Goal: Find specific page/section: Find specific page/section

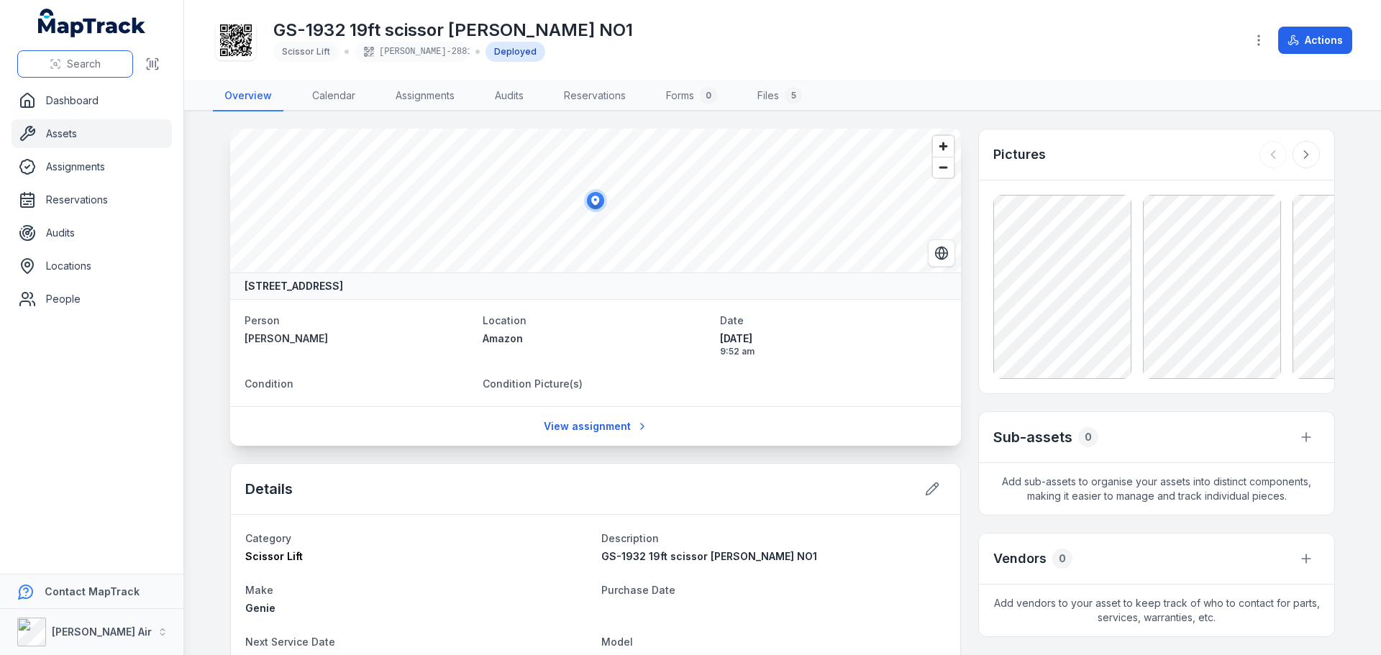
click at [86, 65] on span "Search" at bounding box center [84, 64] width 34 height 14
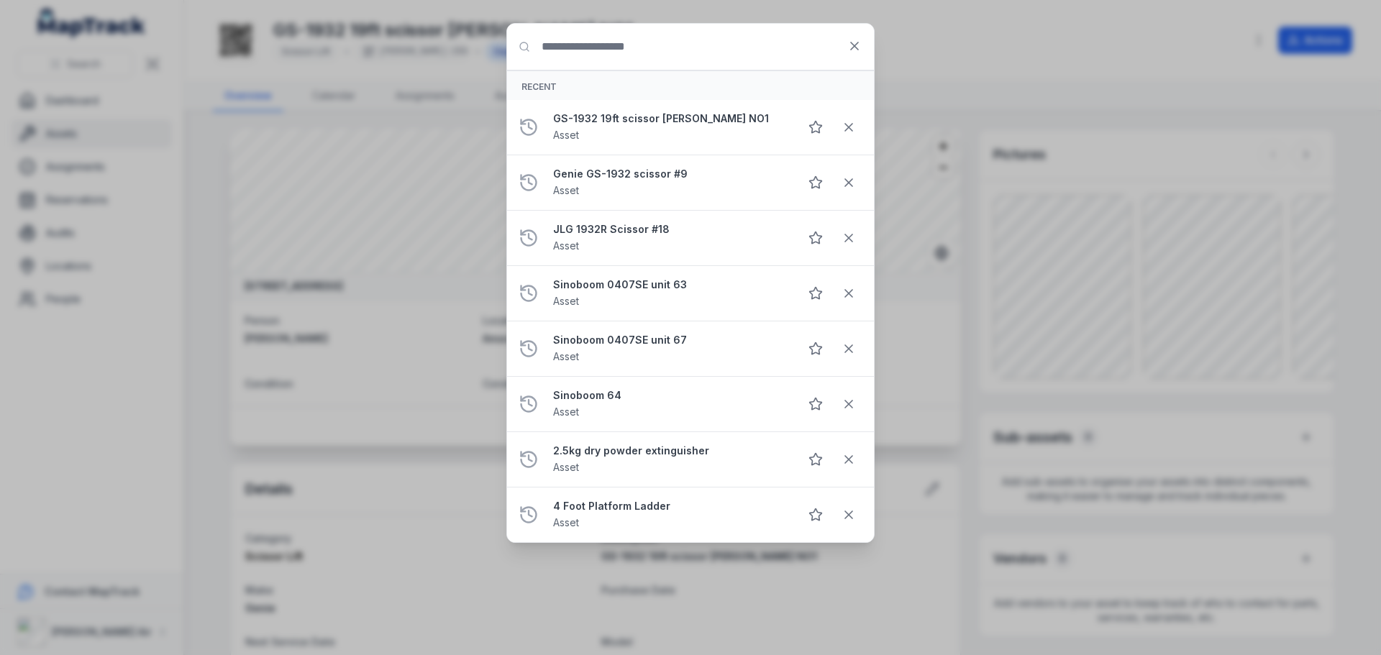
click at [287, 32] on div "Search for anything Recent GS-1932 19ft scissor [PERSON_NAME] NO1 Asset Genie G…" at bounding box center [690, 327] width 1381 height 655
click at [629, 45] on input "Search for anything" at bounding box center [690, 47] width 367 height 46
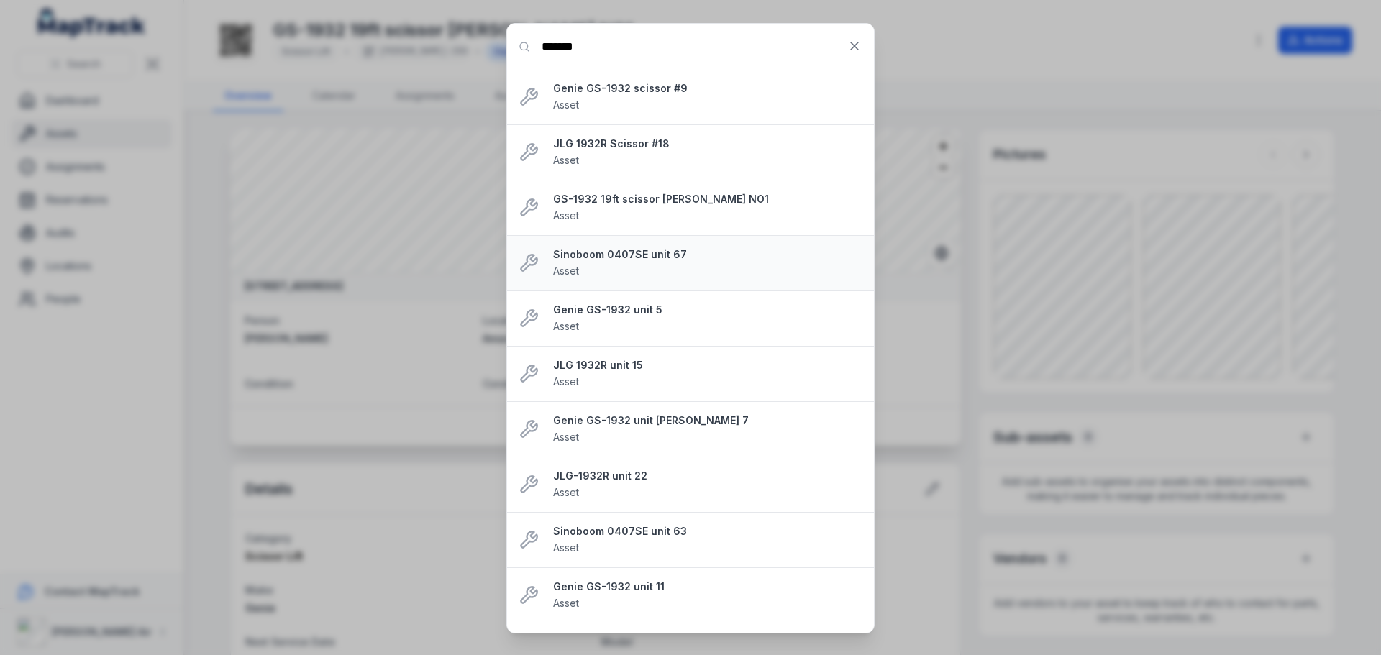
type input "*******"
click at [649, 257] on strong "Sinoboom 0407SE unit 67" at bounding box center [707, 254] width 309 height 14
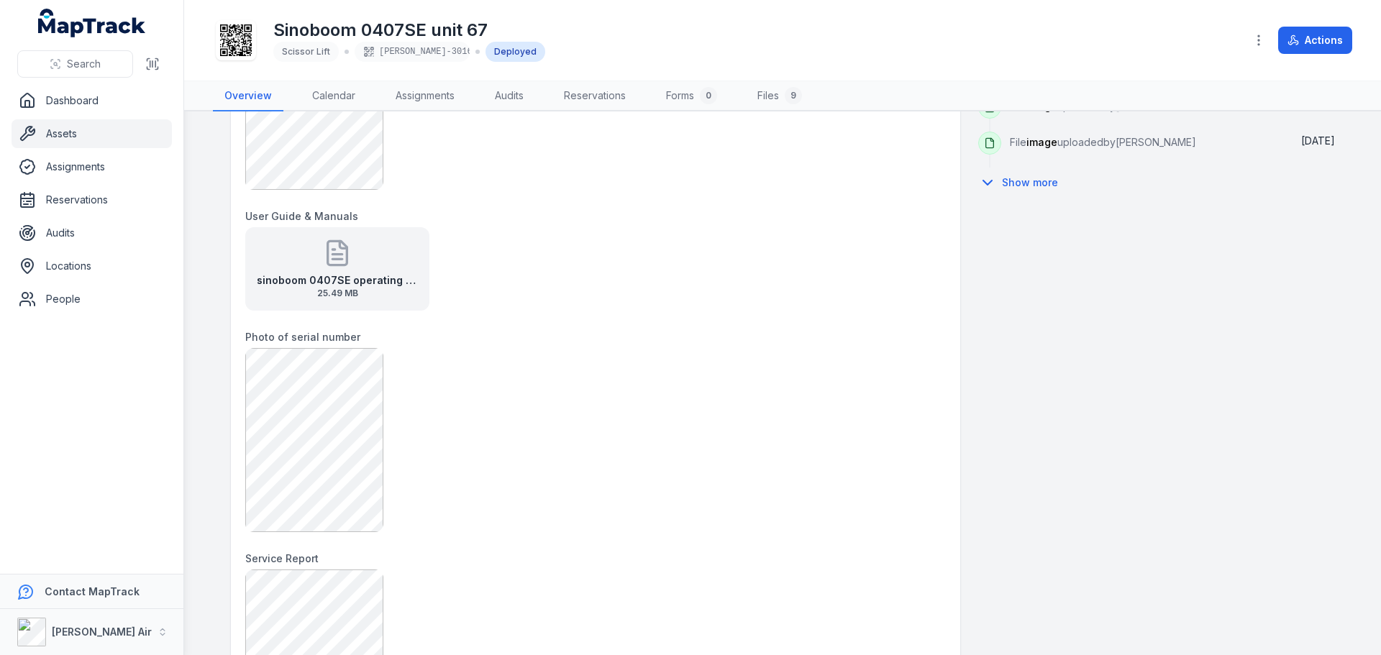
scroll to position [297, 0]
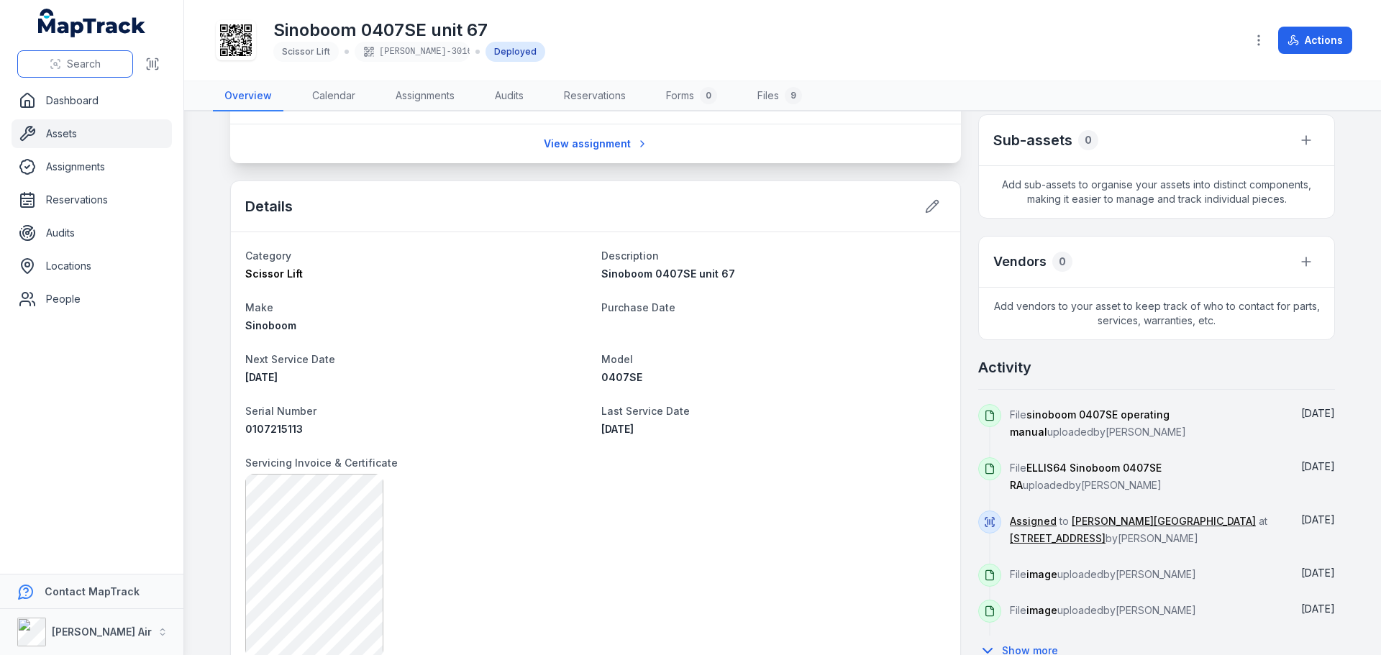
click at [89, 67] on span "Search" at bounding box center [84, 64] width 34 height 14
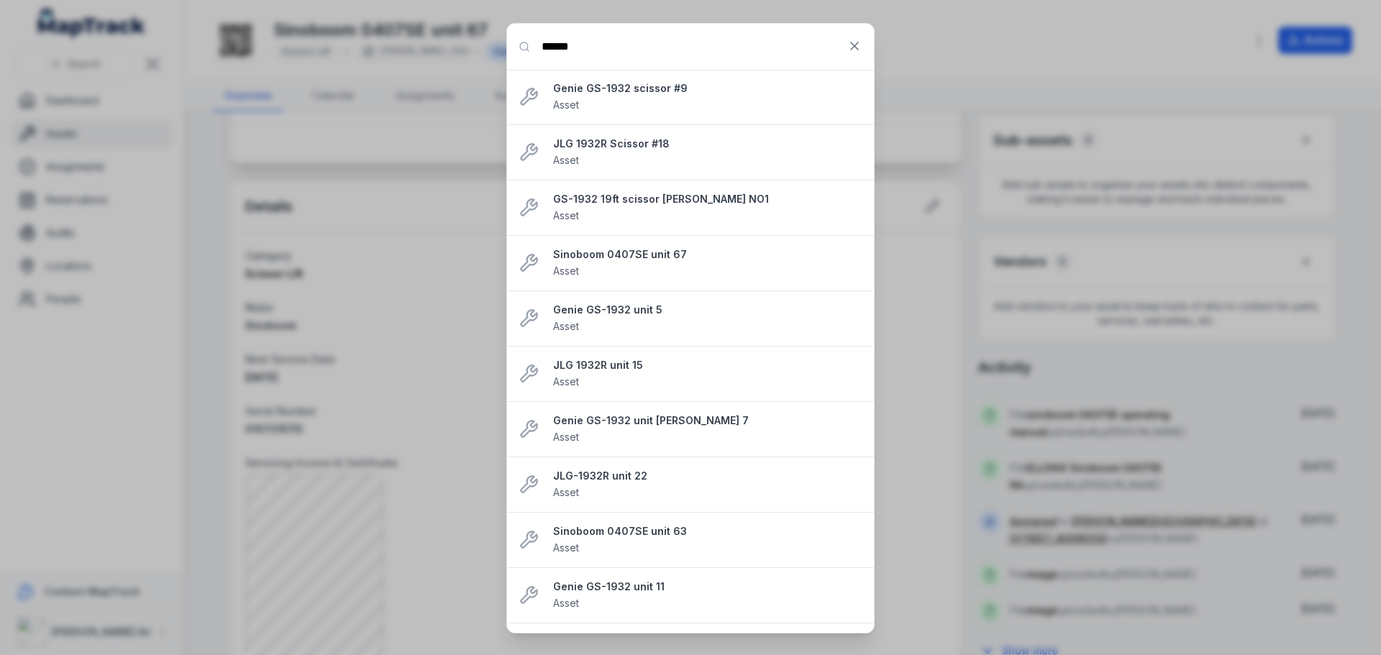
type input "*******"
click at [617, 316] on strong "Genie GS-1932 unit 5" at bounding box center [707, 310] width 309 height 14
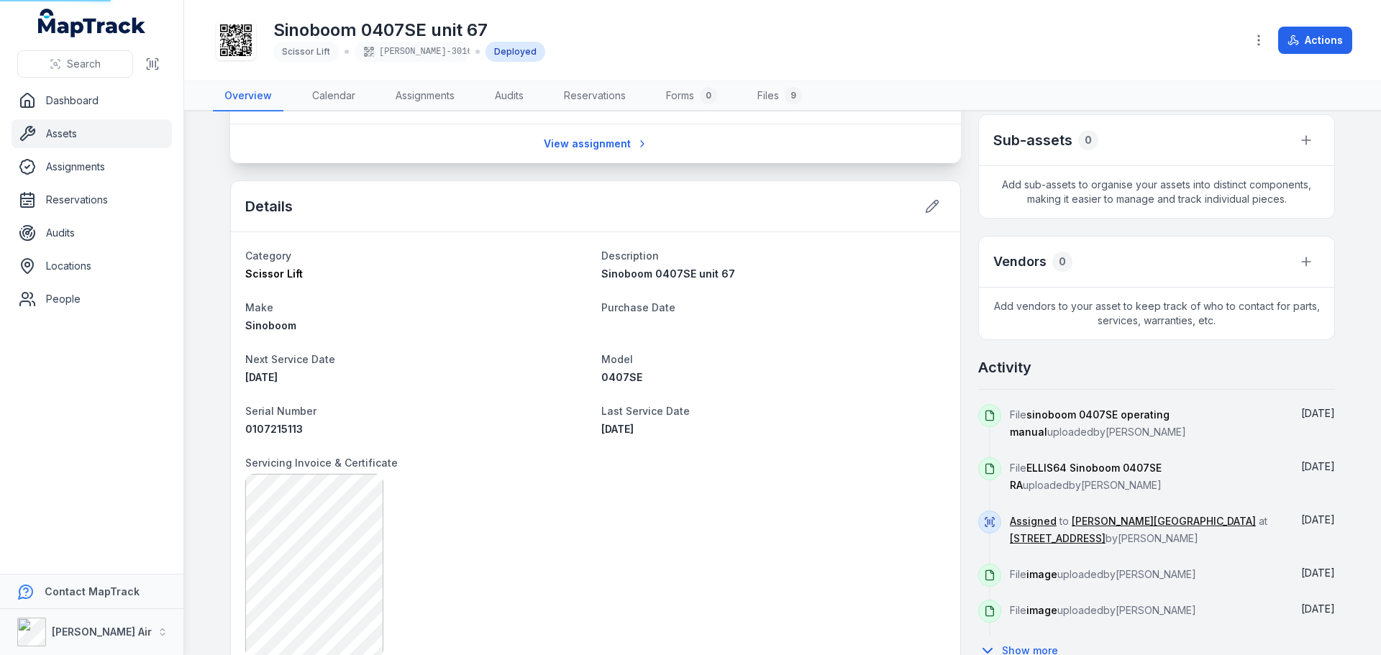
click at [617, 316] on div "Purchase Date" at bounding box center [773, 315] width 344 height 35
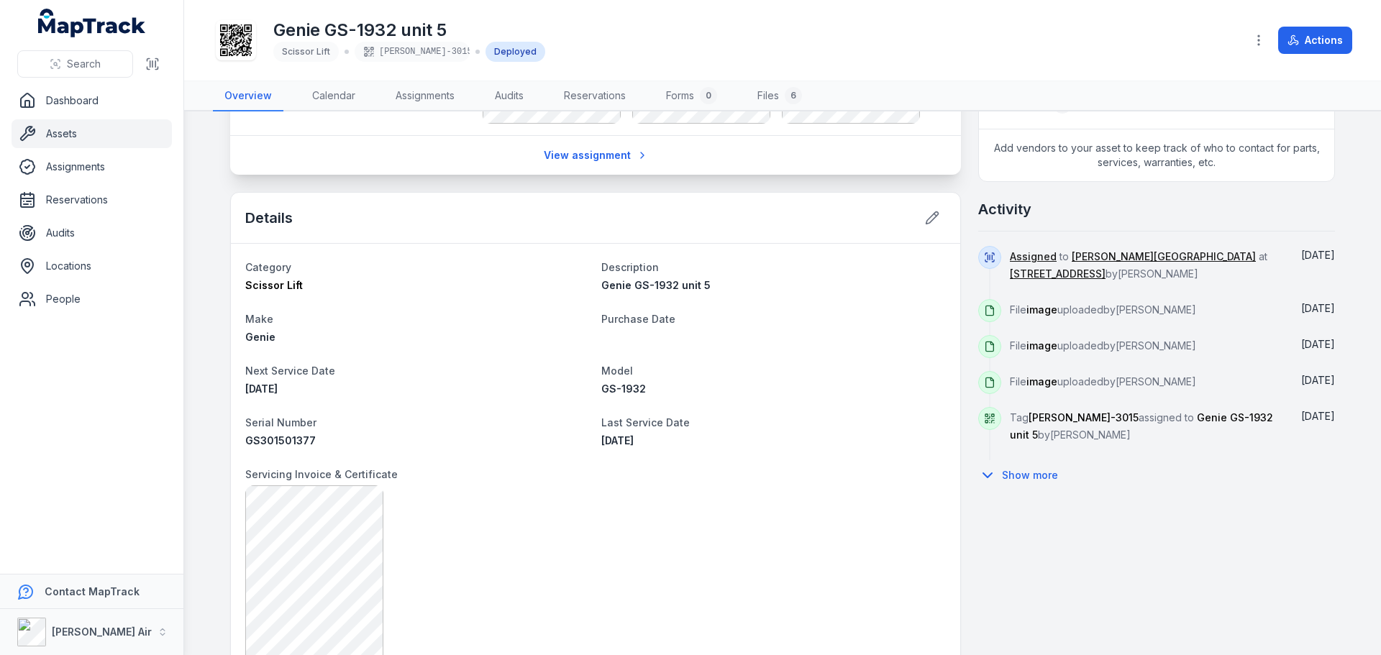
scroll to position [460, 0]
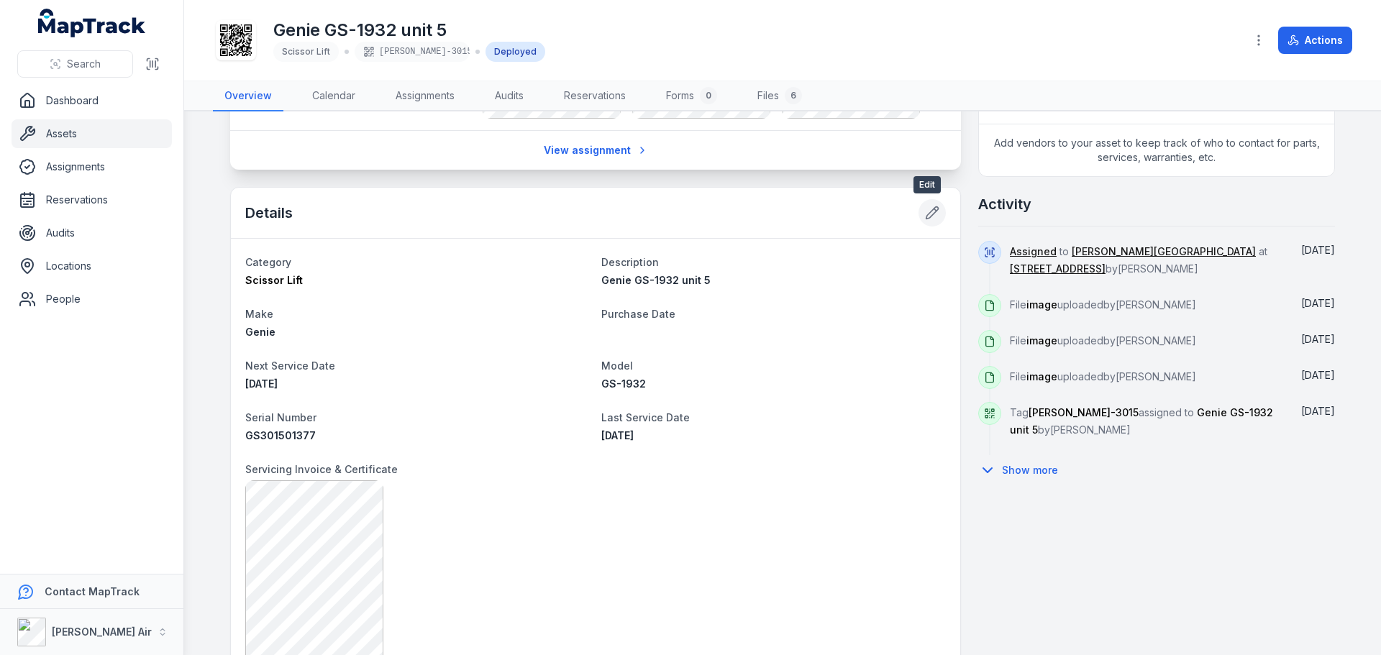
click at [928, 212] on icon at bounding box center [932, 213] width 14 height 14
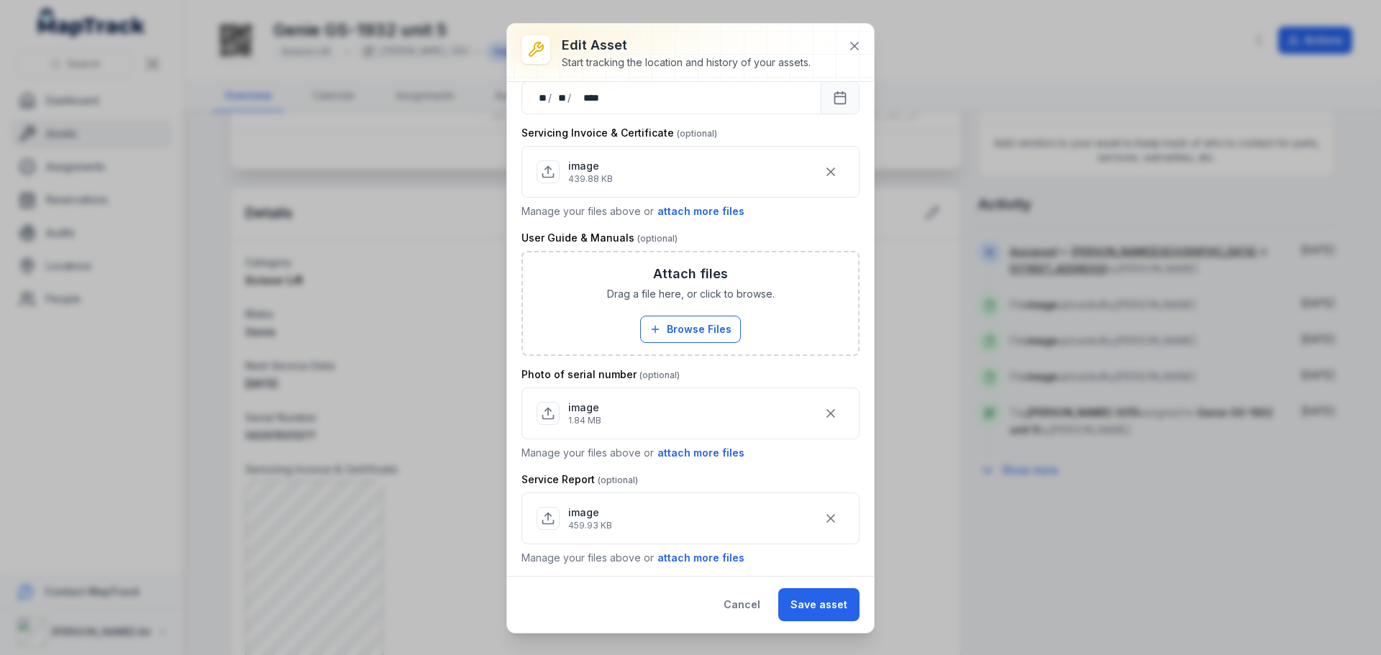
scroll to position [514, 0]
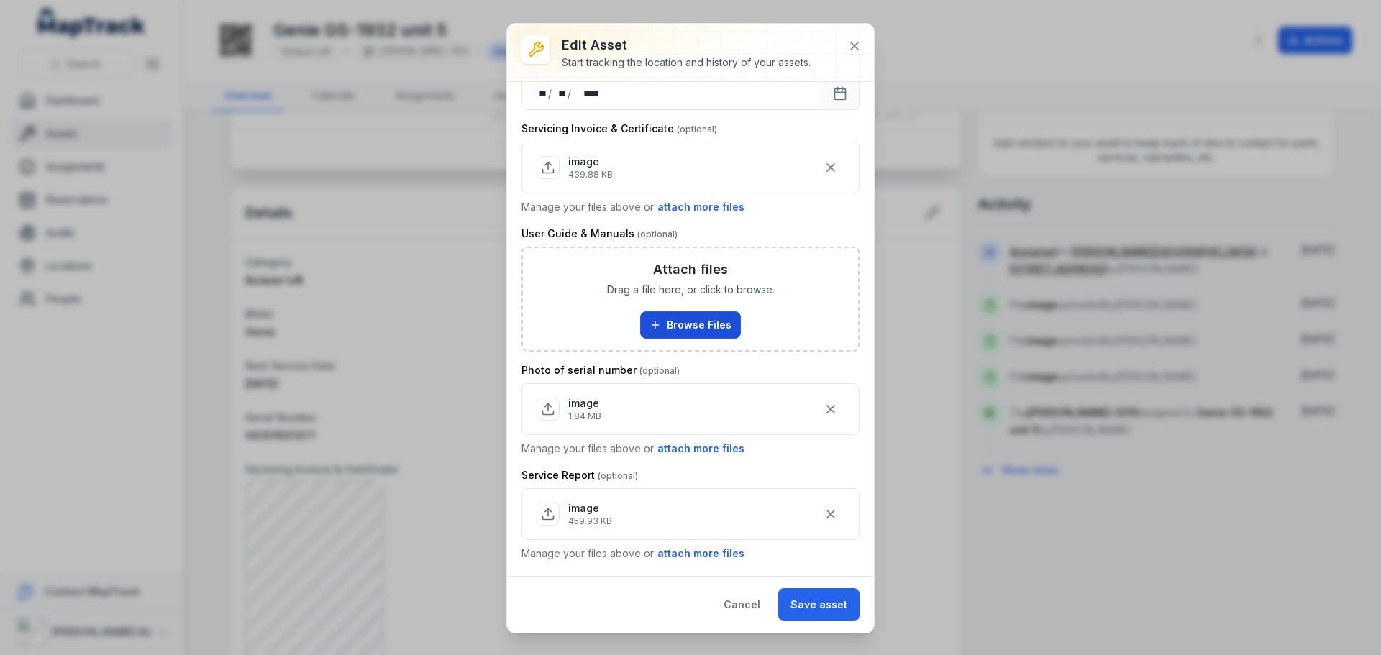
click at [672, 324] on button "Browse Files" at bounding box center [690, 324] width 101 height 27
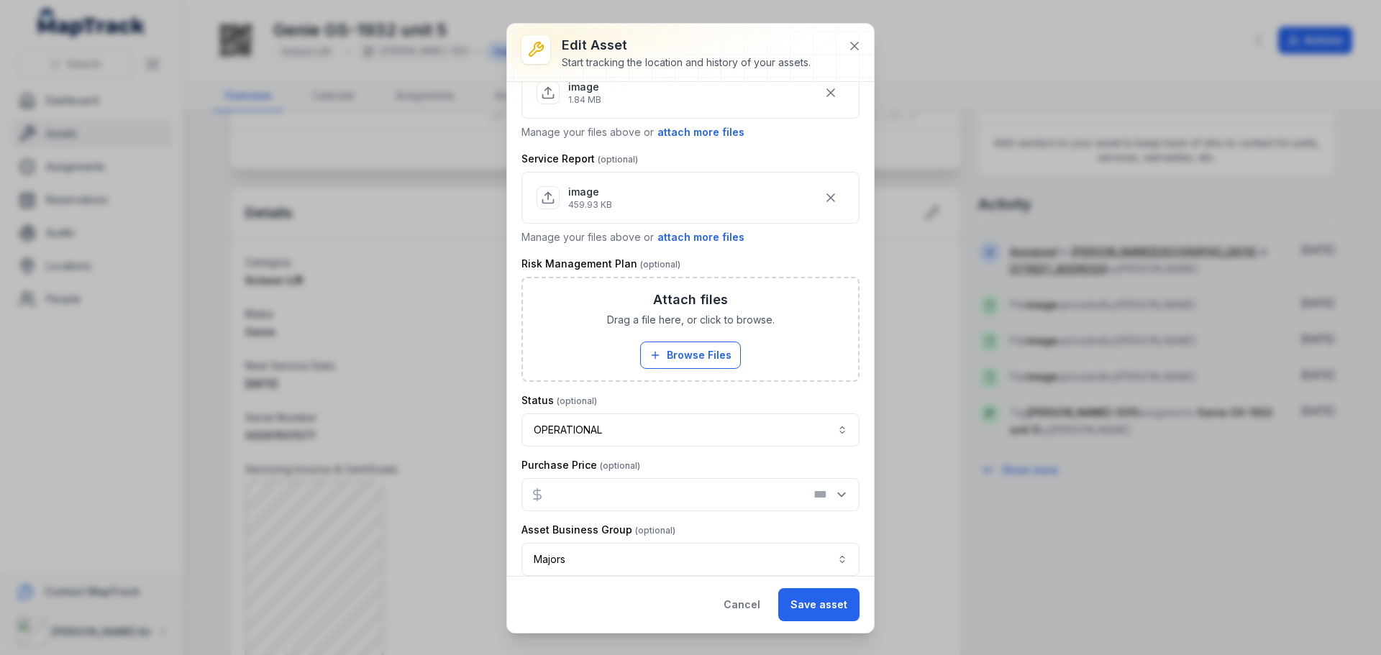
scroll to position [895, 0]
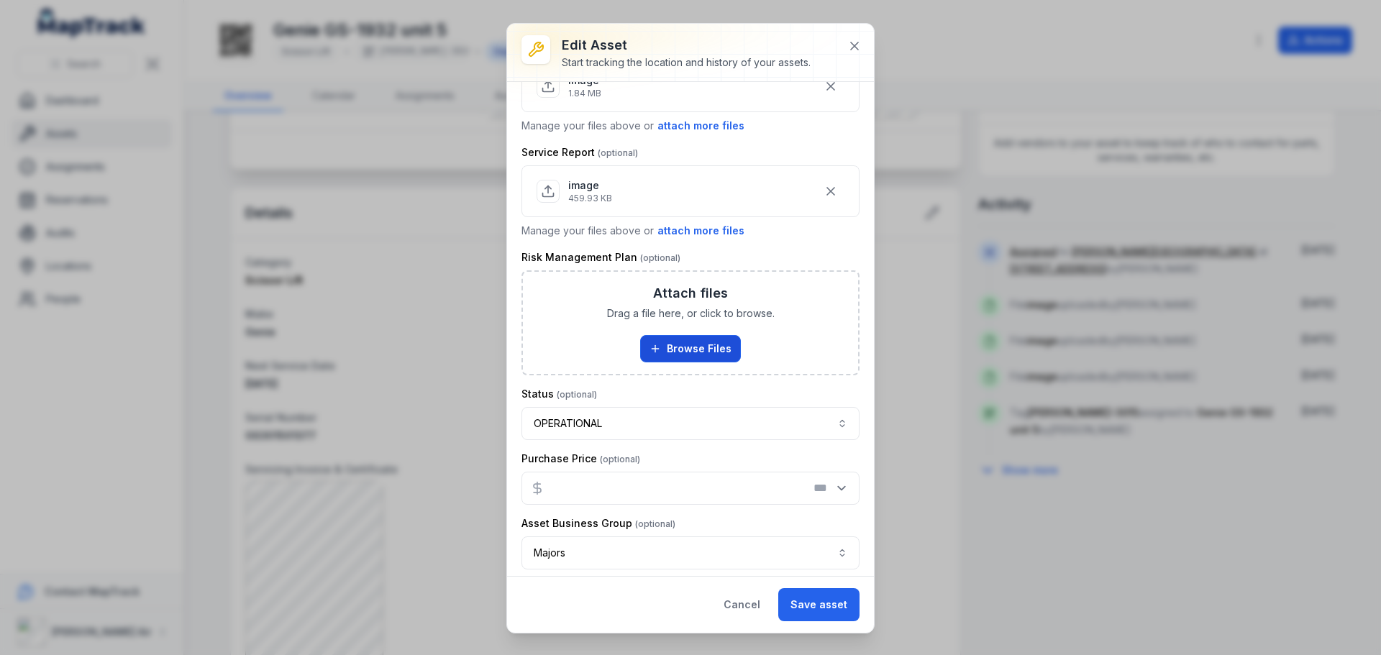
click at [687, 340] on button "Browse Files" at bounding box center [690, 348] width 101 height 27
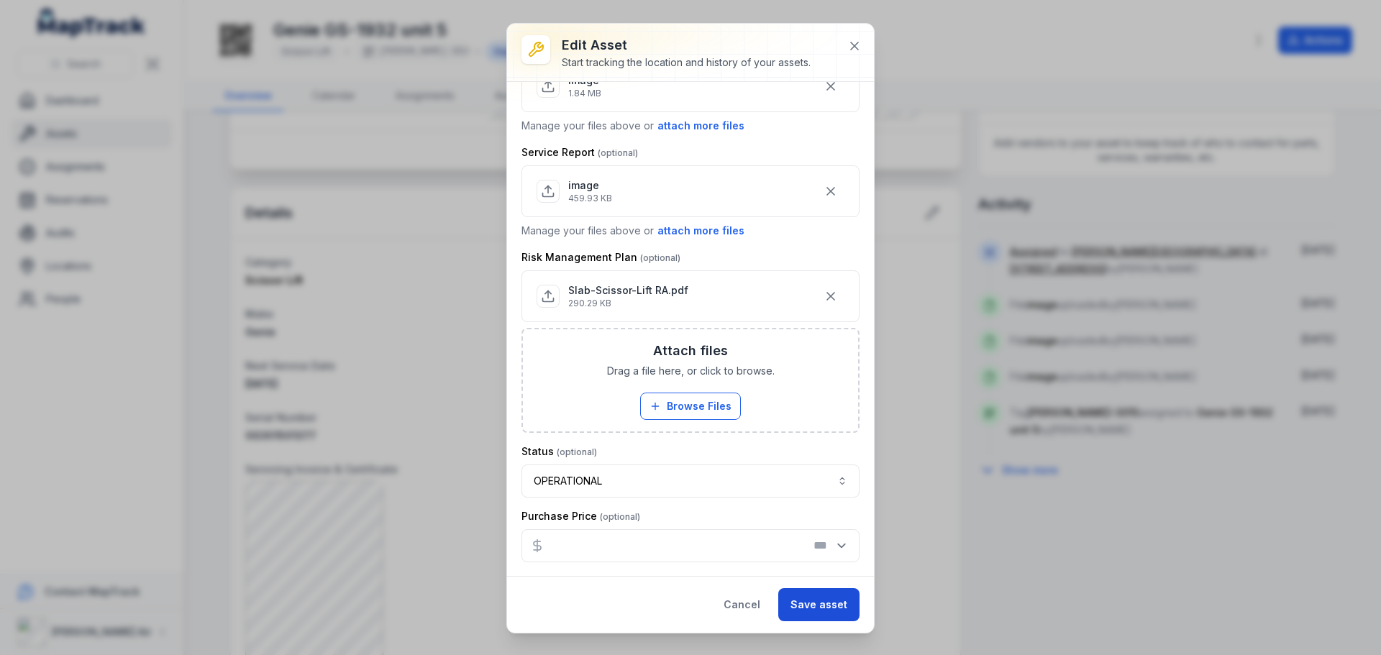
click at [803, 606] on button "Save asset" at bounding box center [818, 604] width 81 height 33
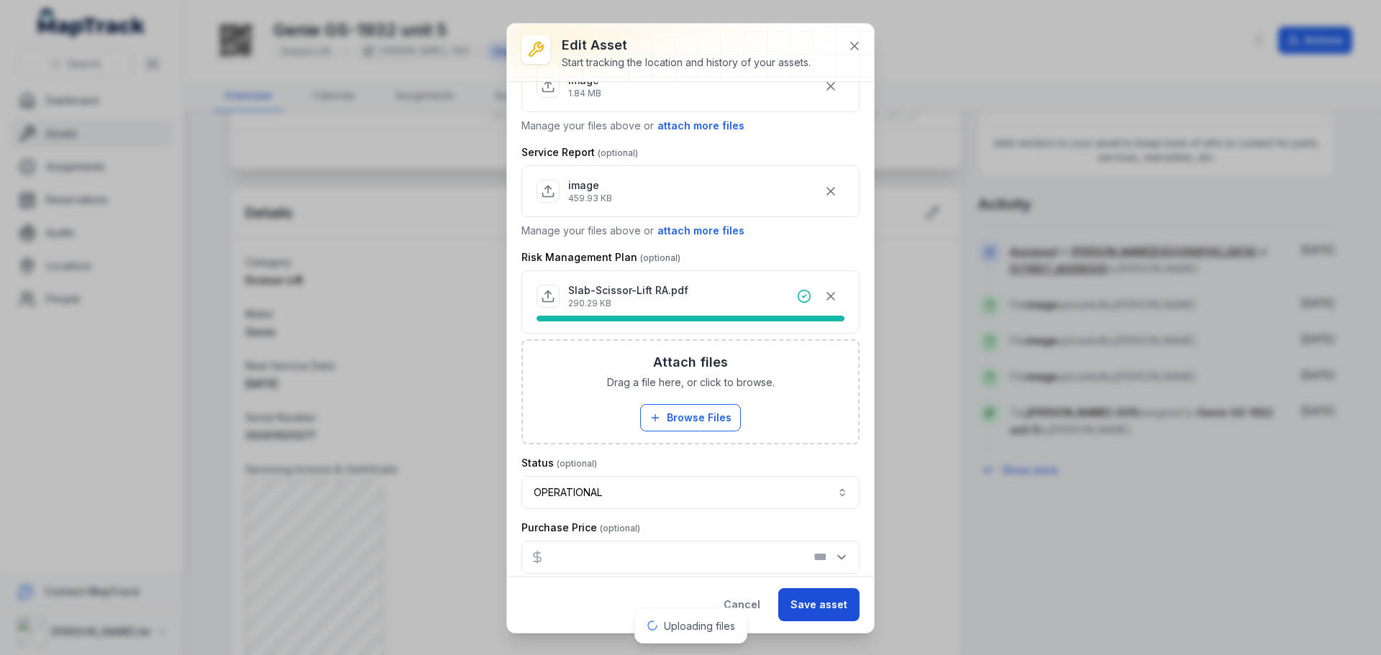
scroll to position [906, 0]
